Goal: Navigation & Orientation: Find specific page/section

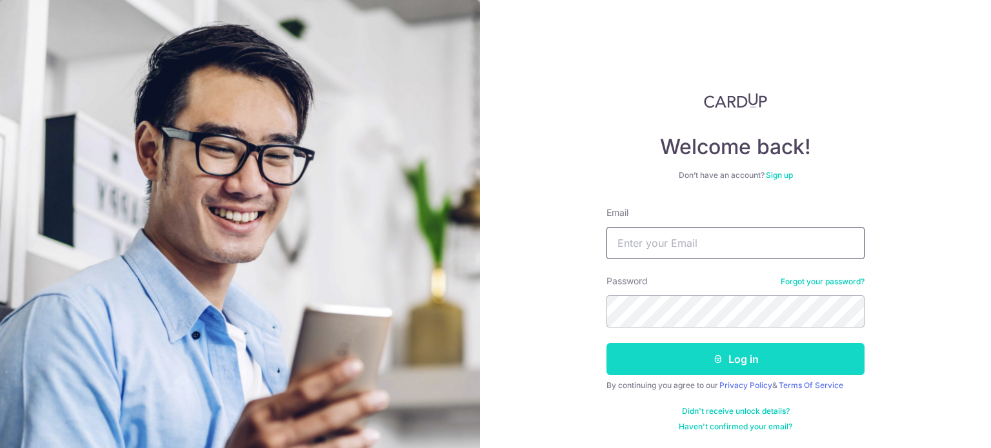
type input "[EMAIL_ADDRESS][DOMAIN_NAME]"
click at [684, 362] on button "Log in" at bounding box center [735, 359] width 258 height 32
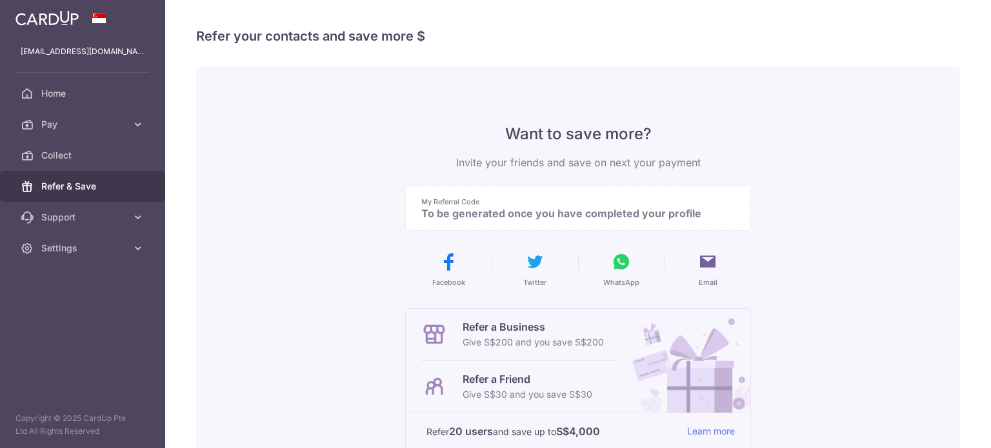
scroll to position [64, 0]
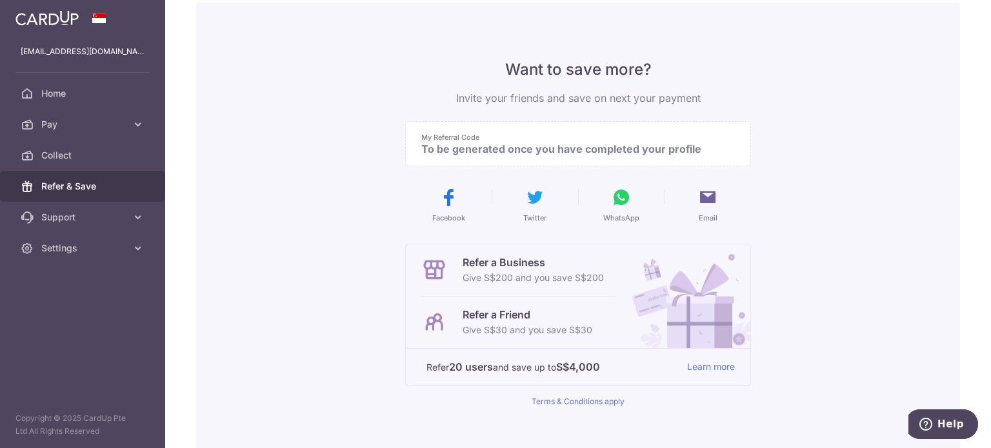
click at [506, 146] on p "To be generated once you have completed your profile" at bounding box center [572, 149] width 303 height 13
click at [83, 90] on span "Home" at bounding box center [83, 93] width 85 height 13
